Goal: Communication & Community: Participate in discussion

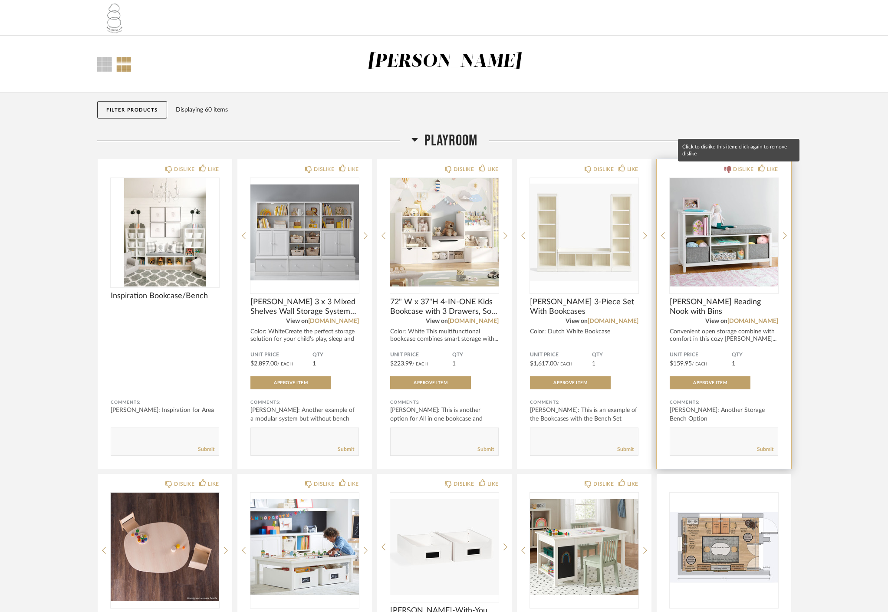
click at [748, 170] on div "DISLIKE" at bounding box center [743, 169] width 20 height 9
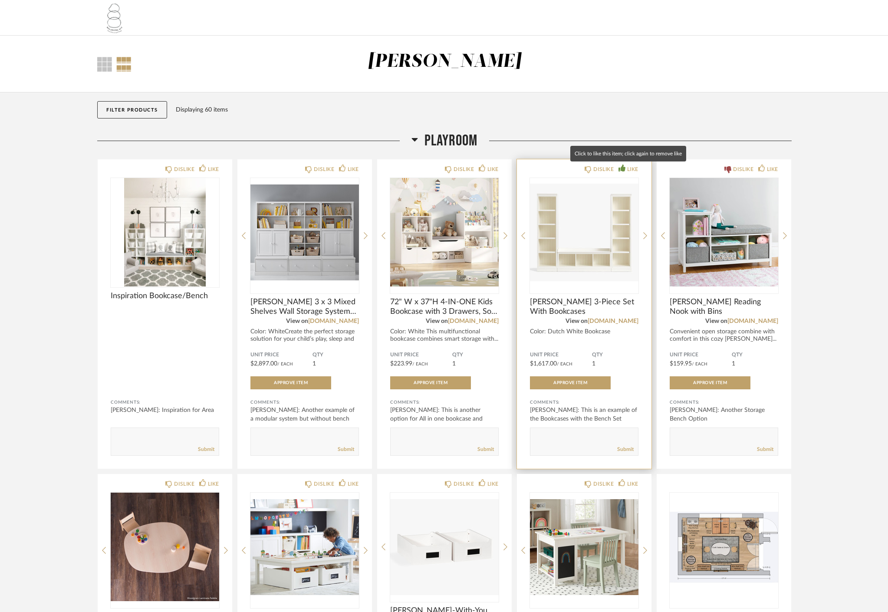
click at [636, 168] on div "LIKE" at bounding box center [632, 169] width 11 height 9
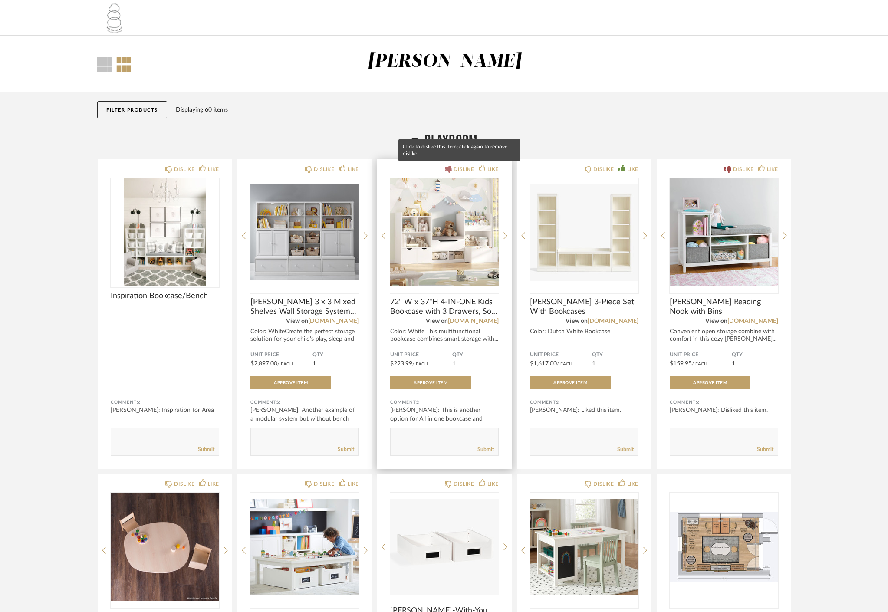
click at [465, 170] on div "DISLIKE" at bounding box center [464, 169] width 20 height 9
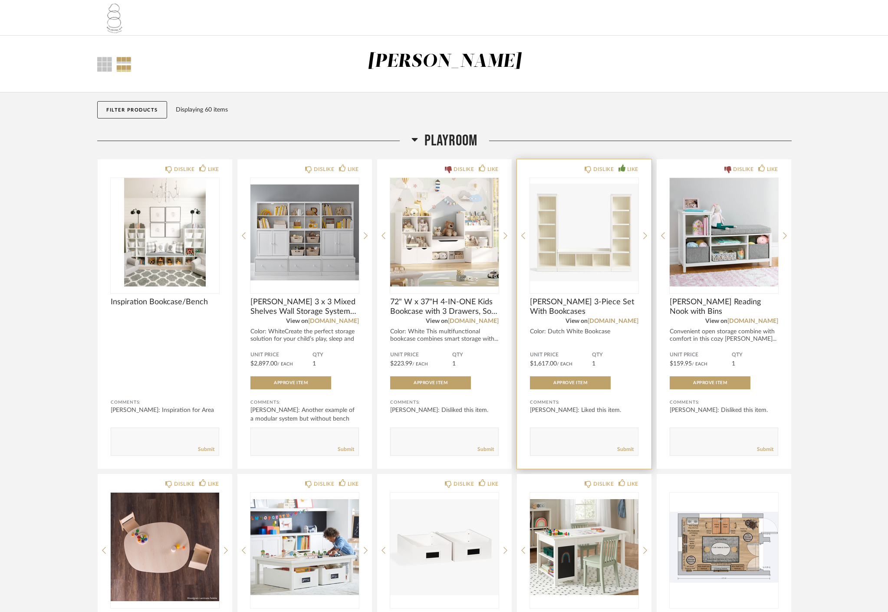
click at [550, 438] on textarea at bounding box center [584, 438] width 108 height 12
type textarea "t"
paste textarea "[URL][DOMAIN_NAME]"
type textarea "I'm in between this one and [URL][DOMAIN_NAME]"
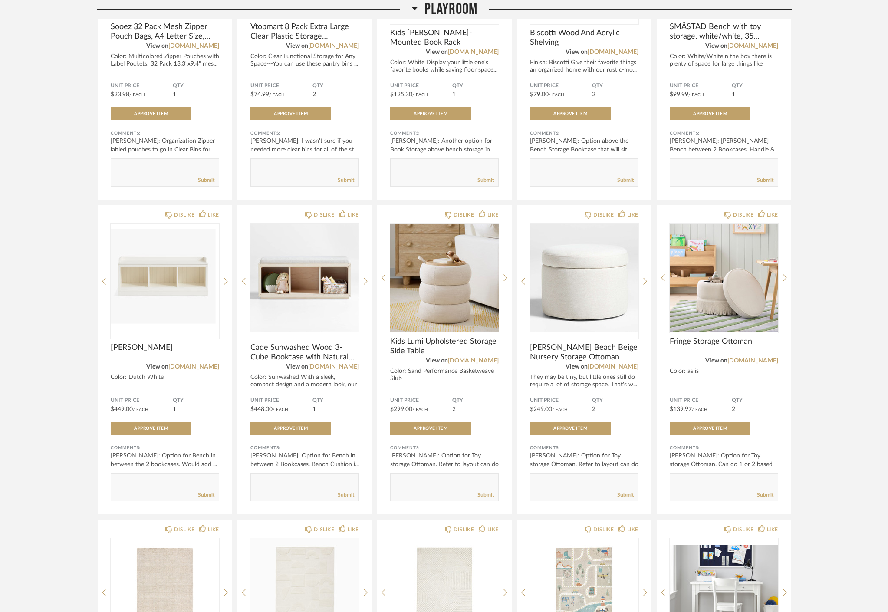
scroll to position [900, 0]
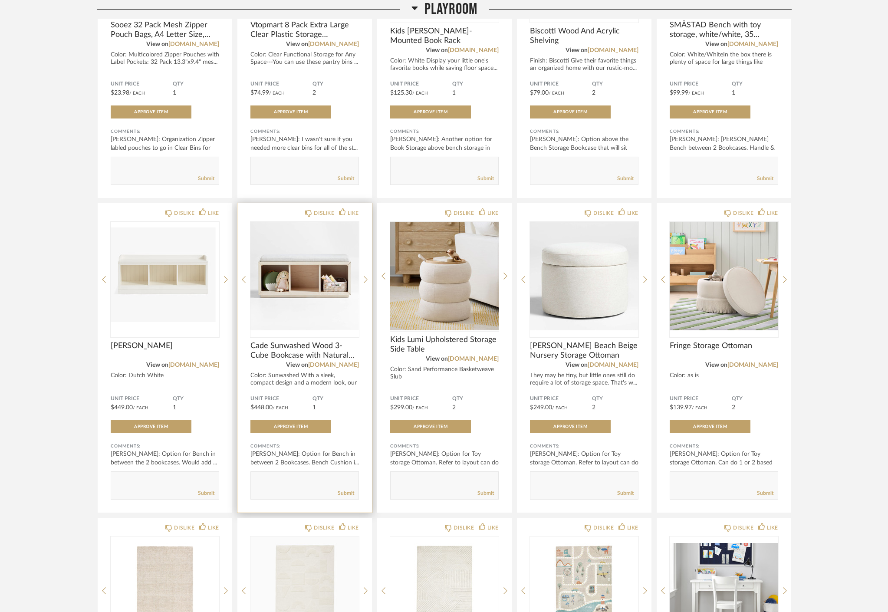
click at [288, 362] on span "View on" at bounding box center [297, 365] width 22 height 6
click at [288, 356] on span "Cade Sunwashed Wood 3-Cube Bookcase with Natural Bench Cushion" at bounding box center [304, 350] width 109 height 19
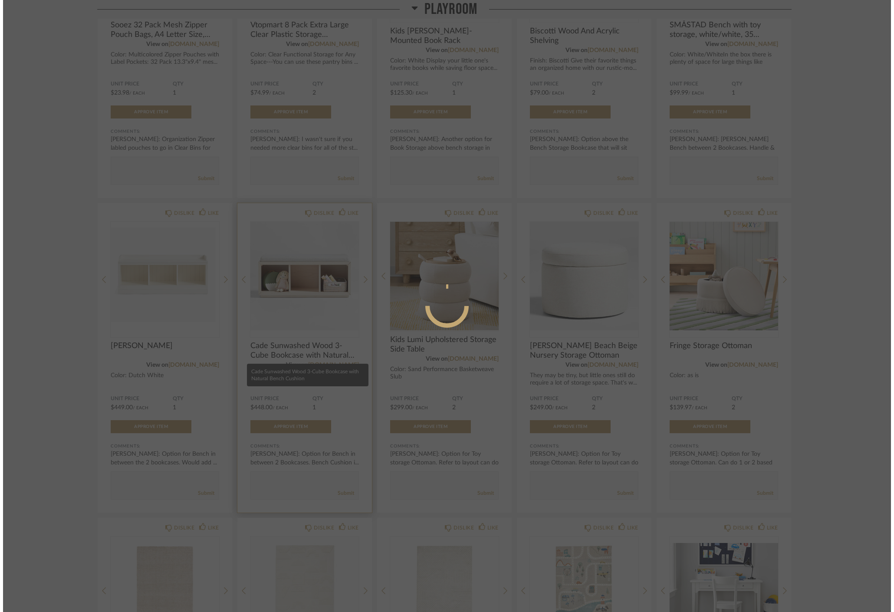
scroll to position [0, 0]
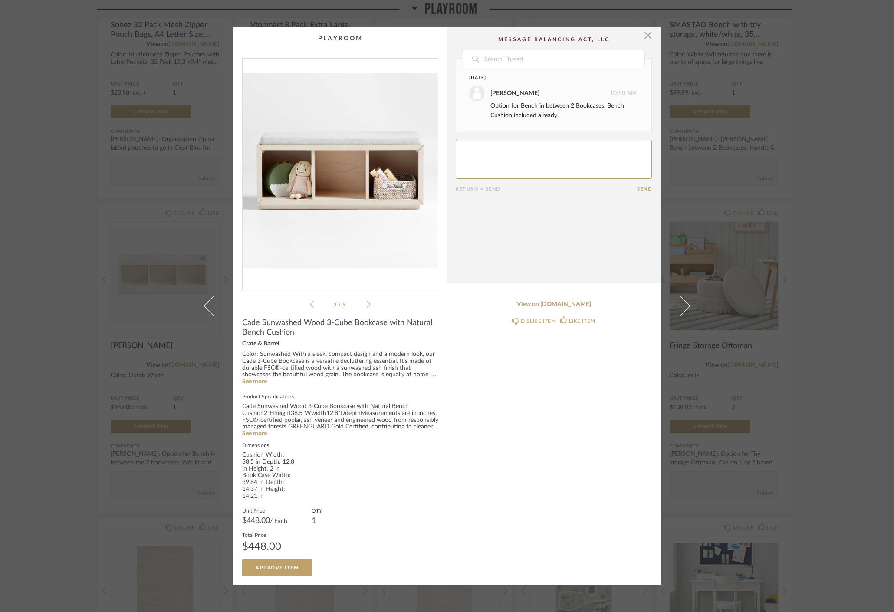
click at [278, 337] on span "Cade Sunwashed Wood 3-Cube Bookcase with Natural Bench Cushion" at bounding box center [340, 327] width 196 height 19
copy span "Cade Sunwashed Wood 3-Cube Bookcase with Natural Bench Cushion"
click at [828, 92] on div "× 1 / 5 Date [DATE] [PERSON_NAME] 10:50 AM Option for Bench in between 2 Bookca…" at bounding box center [447, 306] width 894 height 612
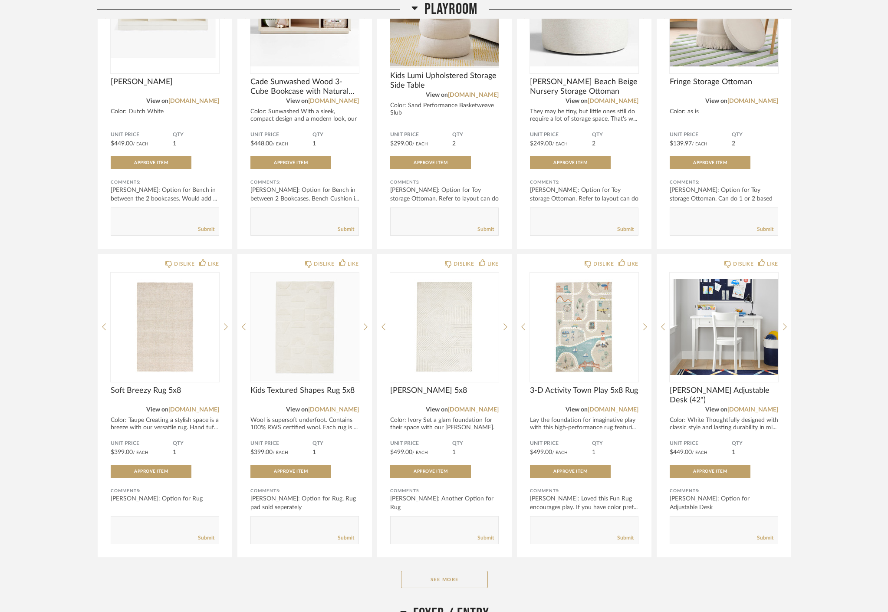
scroll to position [1335, 0]
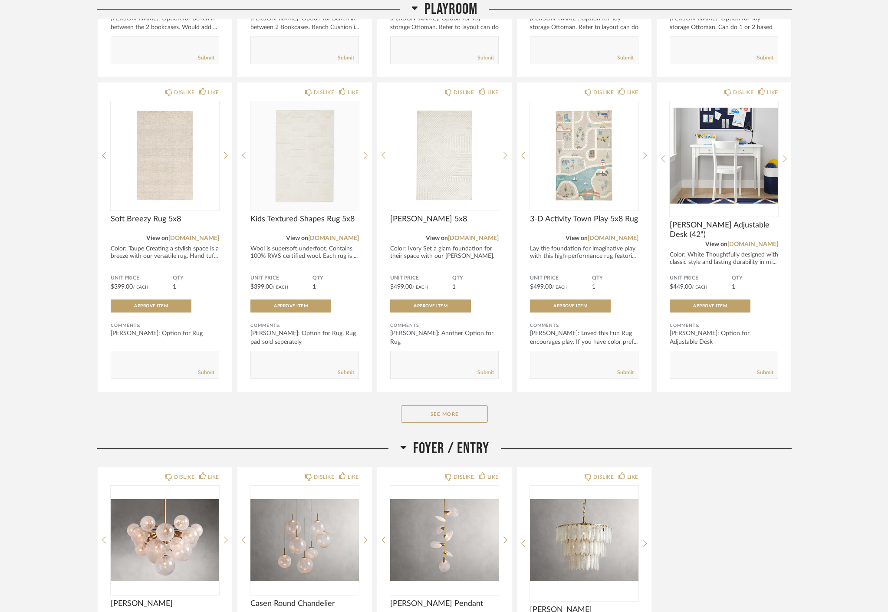
click at [788, 470] on div "DISLIKE LIKE [PERSON_NAME] View on [DOMAIN_NAME] Finish: Brass Size: 19 Light A…" at bounding box center [444, 622] width 694 height 310
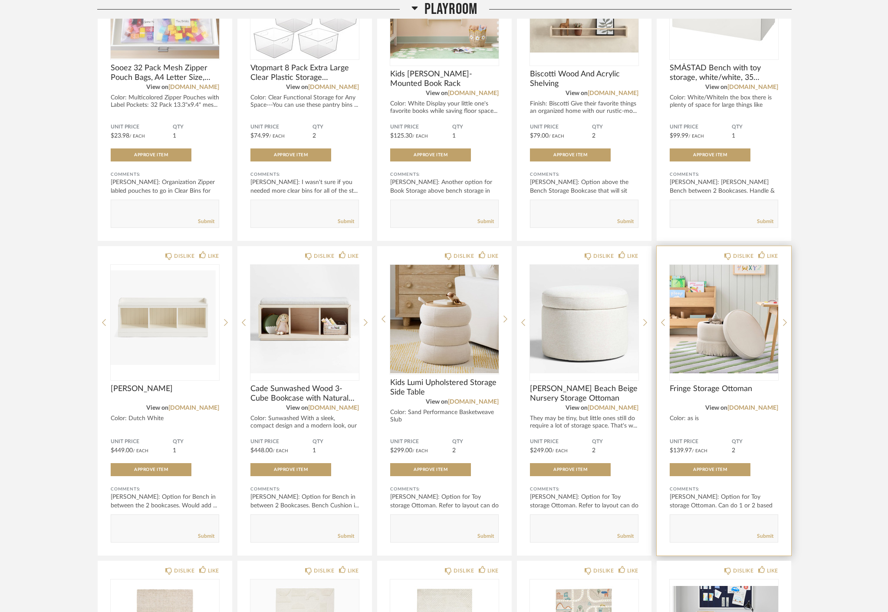
scroll to position [288, 0]
